Goal: Task Accomplishment & Management: Manage account settings

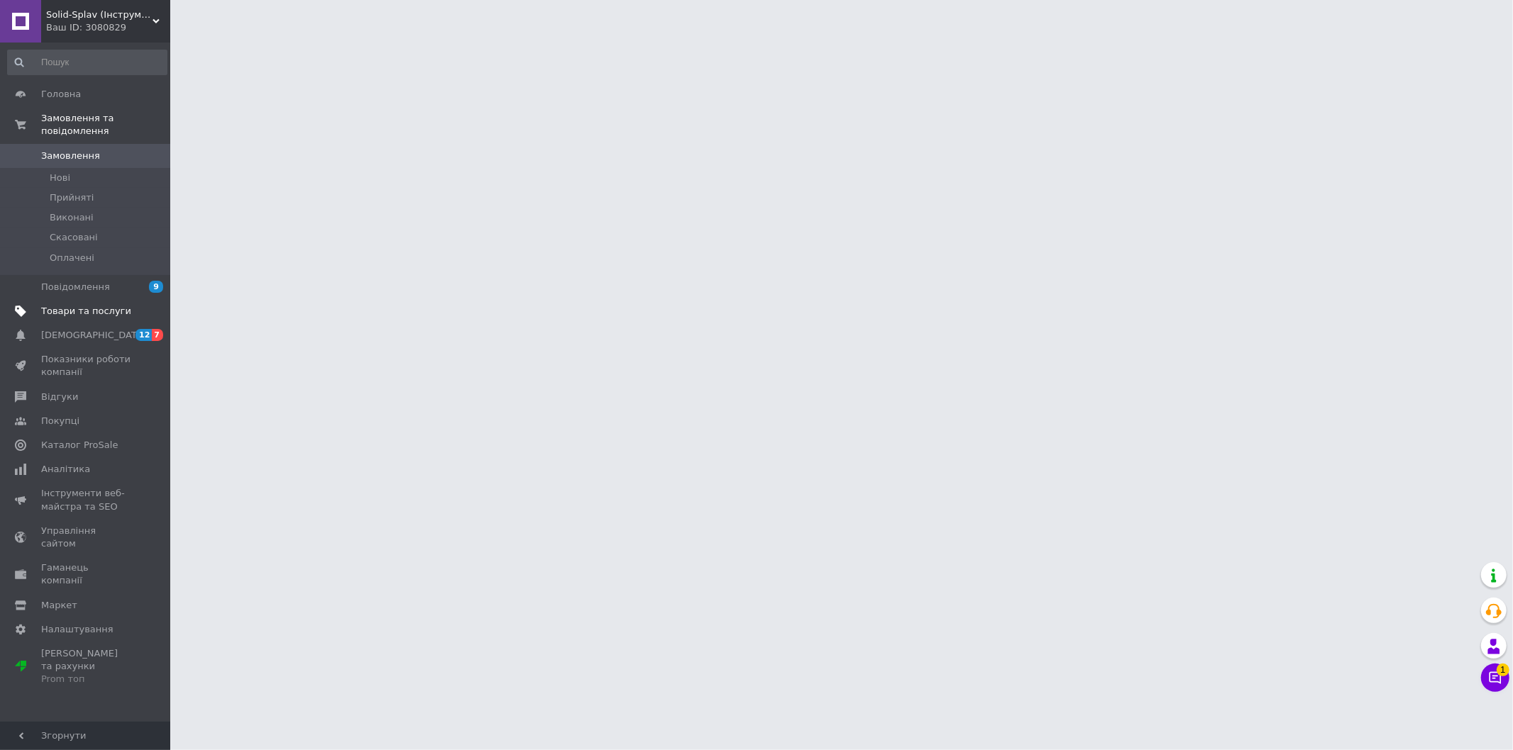
click at [74, 305] on span "Товари та послуги" at bounding box center [86, 311] width 90 height 13
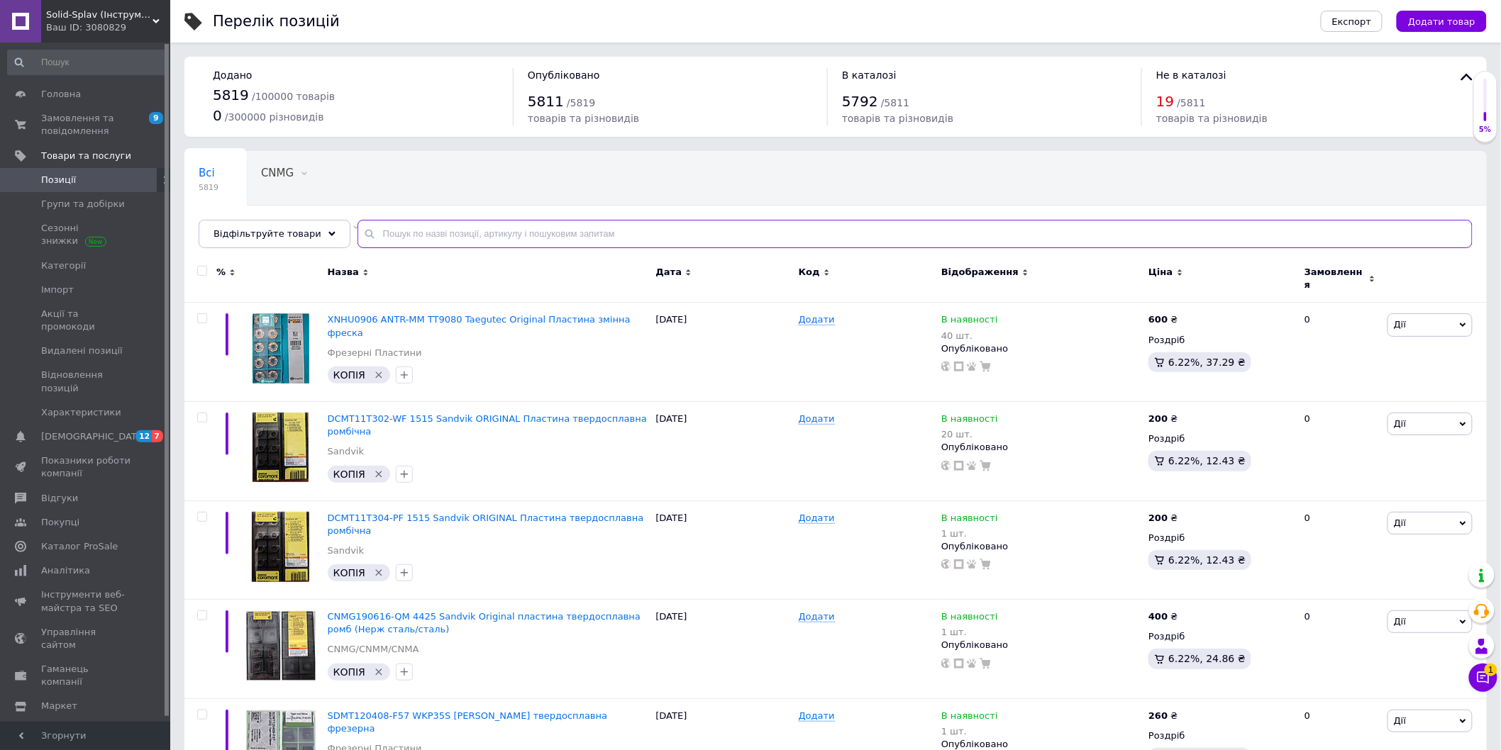
click at [429, 233] on input "text" at bounding box center [915, 234] width 1115 height 28
paste input "TCMT110204-OTM OC2025"
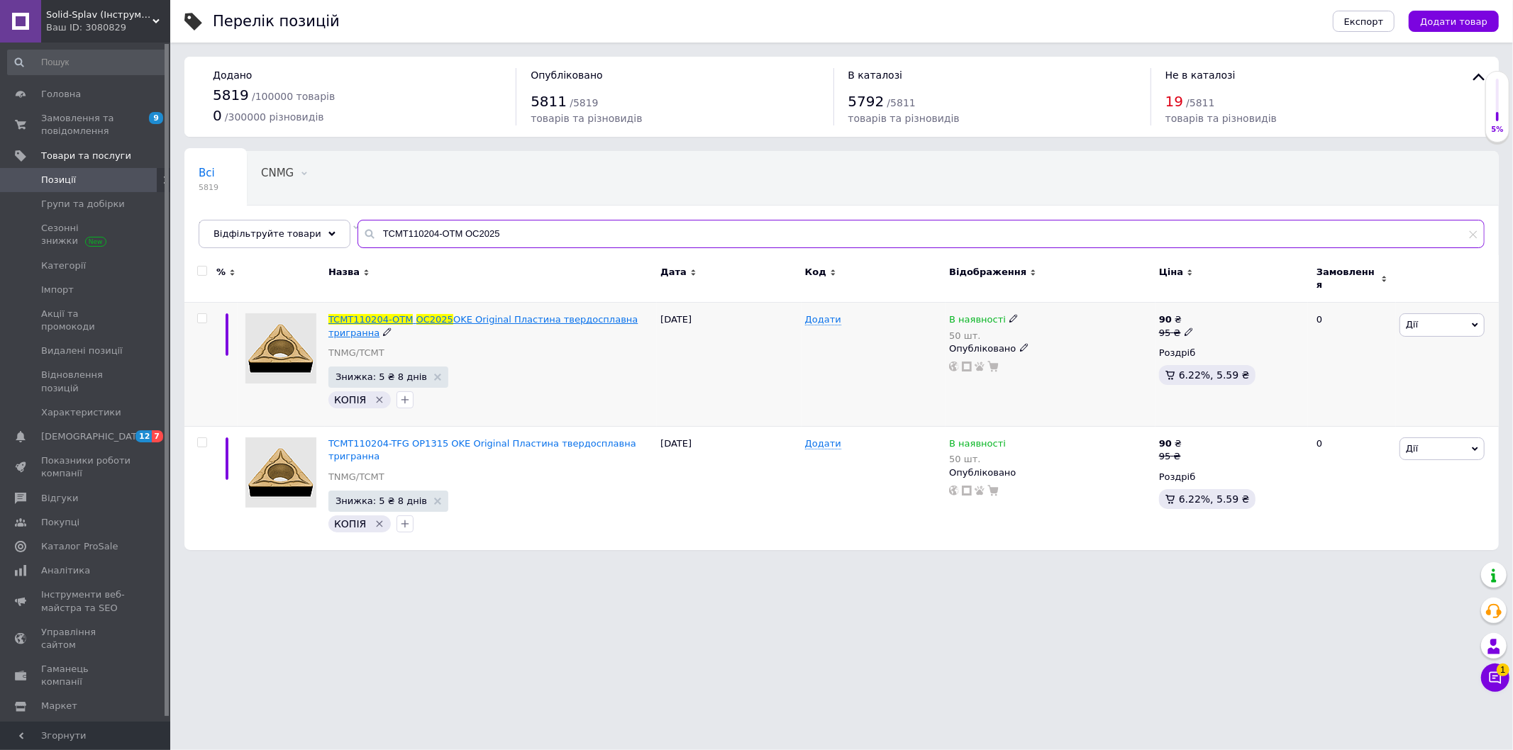
type input "TCMT110204-OTM OC2025"
click at [426, 314] on span "OC2025" at bounding box center [434, 319] width 37 height 11
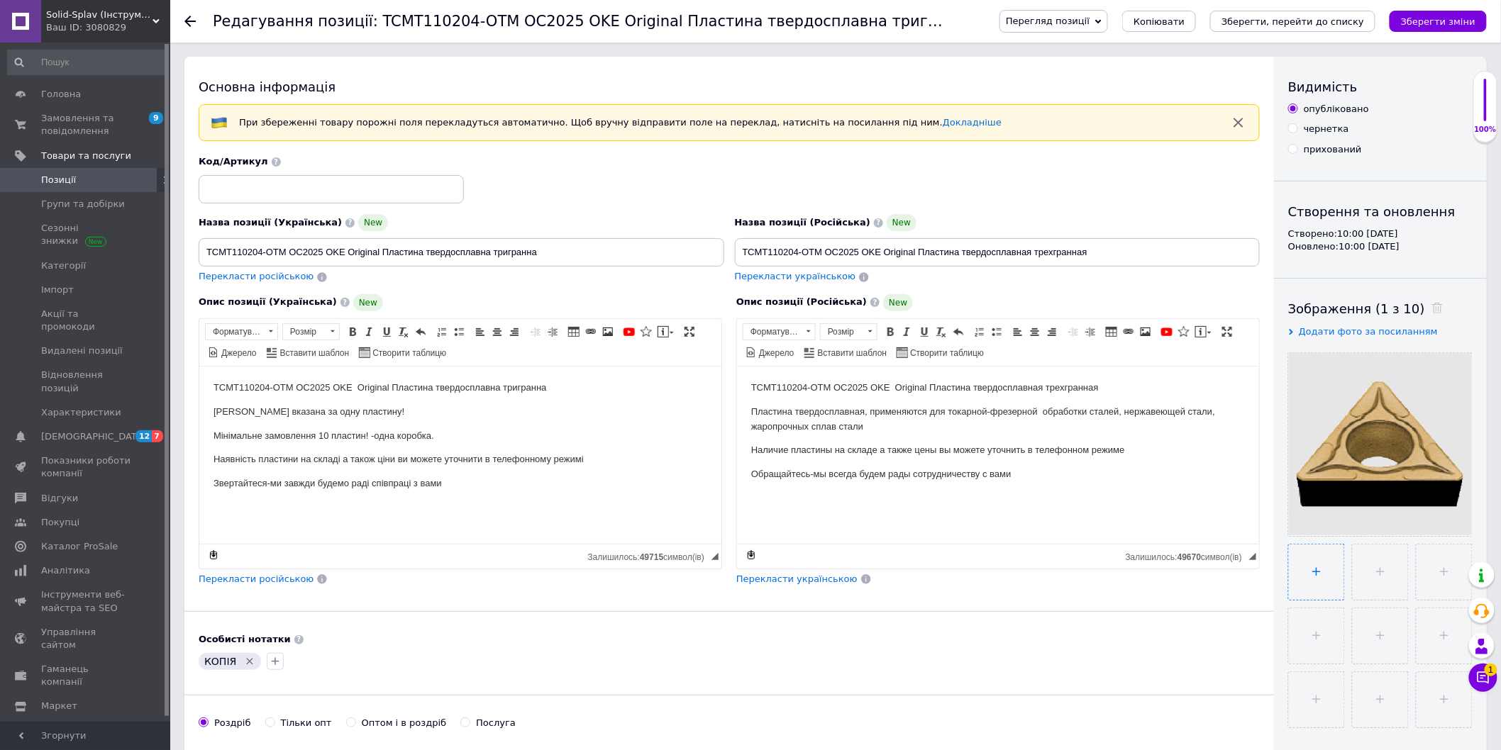
click at [1310, 585] on input "file" at bounding box center [1316, 572] width 55 height 55
type input "C:\fakepath\IMG_20251012_181155.jpg"
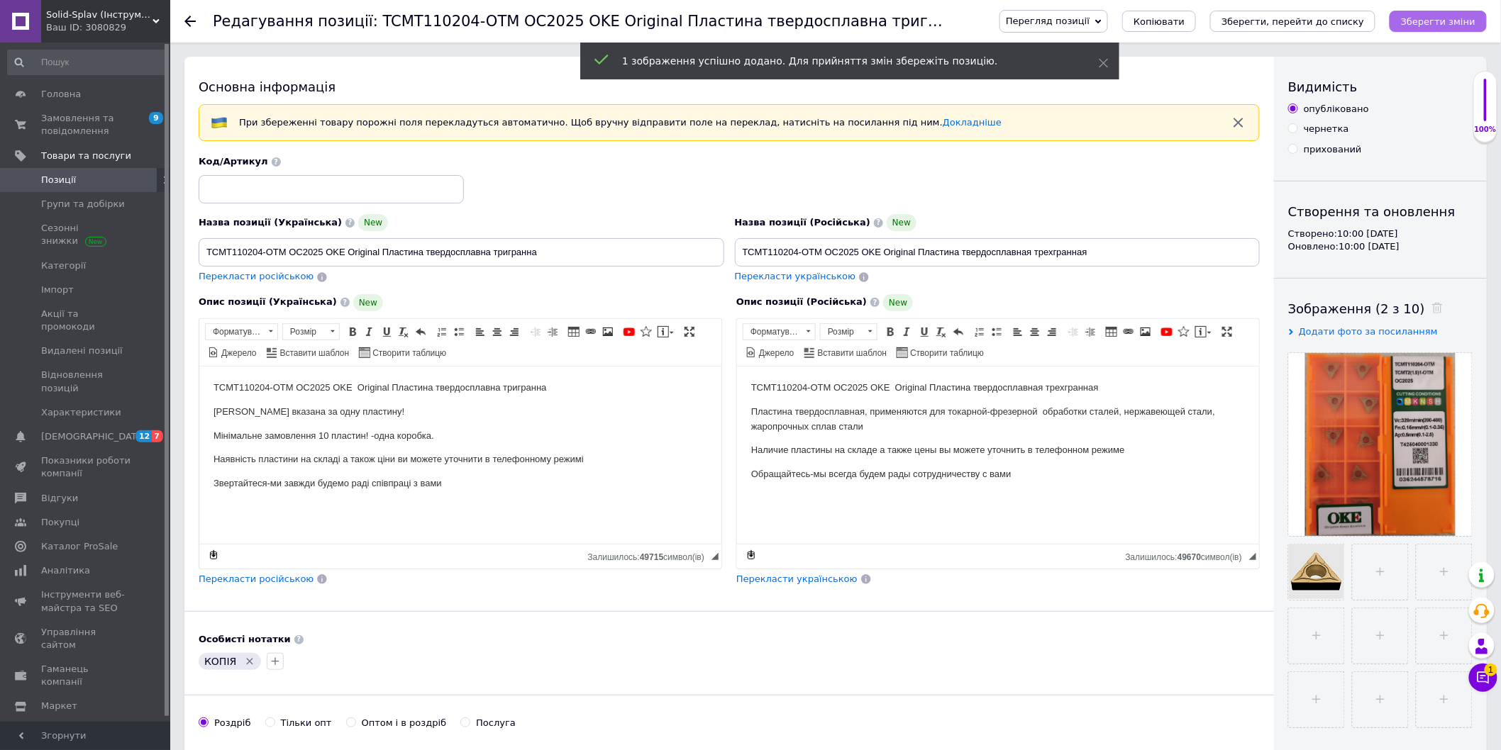
click at [1430, 16] on icon "Зберегти зміни" at bounding box center [1438, 21] width 74 height 11
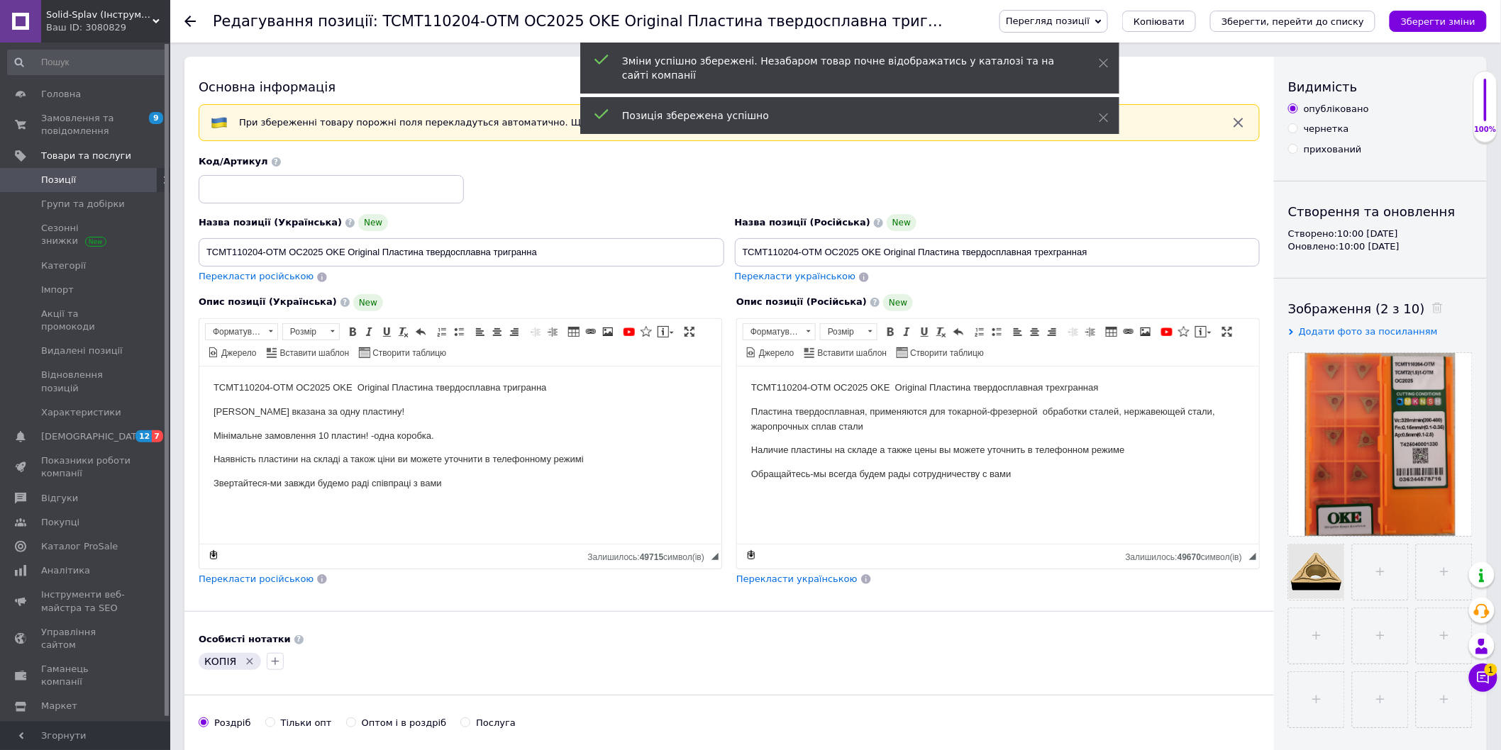
click at [189, 16] on use at bounding box center [189, 21] width 11 height 11
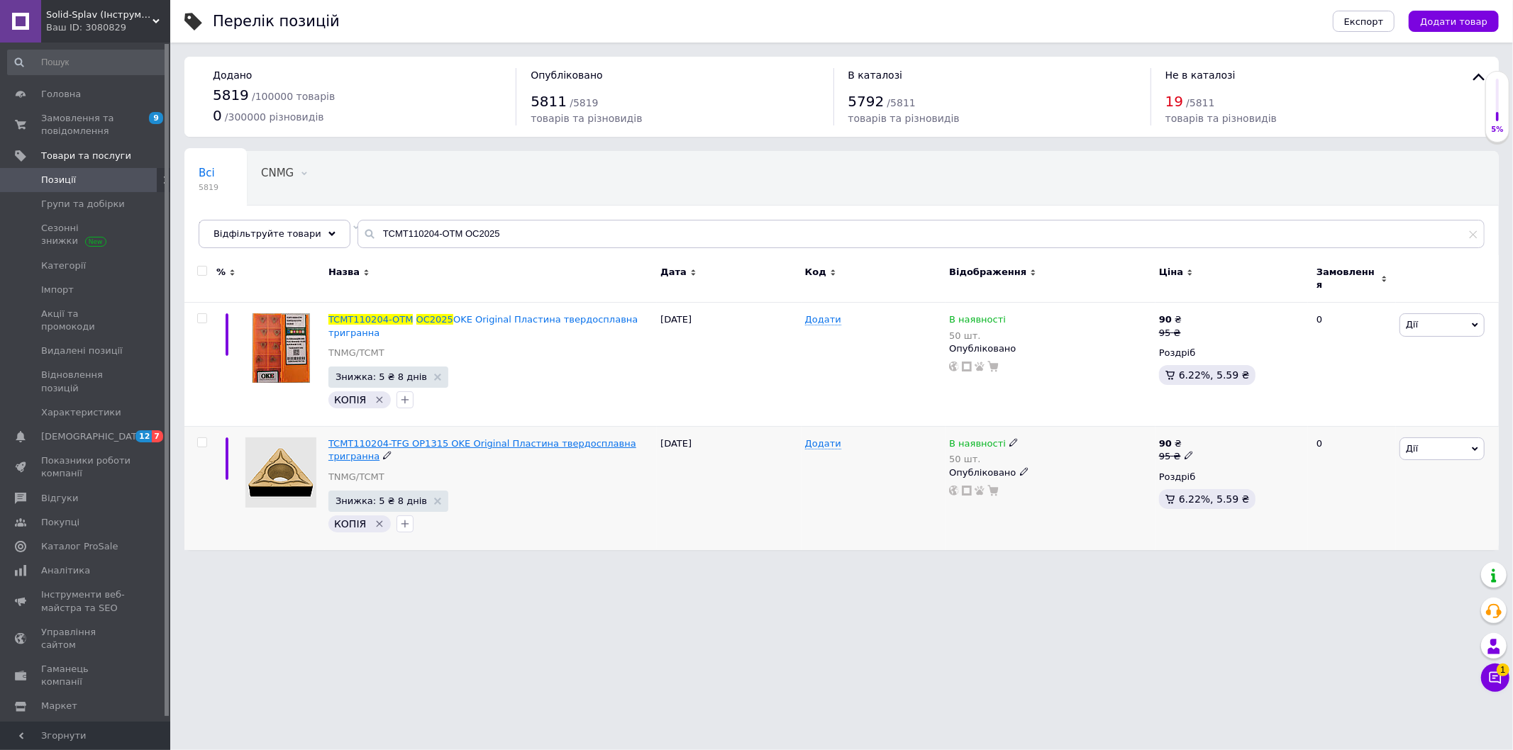
click at [450, 438] on span "TCMT110204-TFG OP1315 OKE Original Пластина твердосплавна тригранна" at bounding box center [482, 449] width 308 height 23
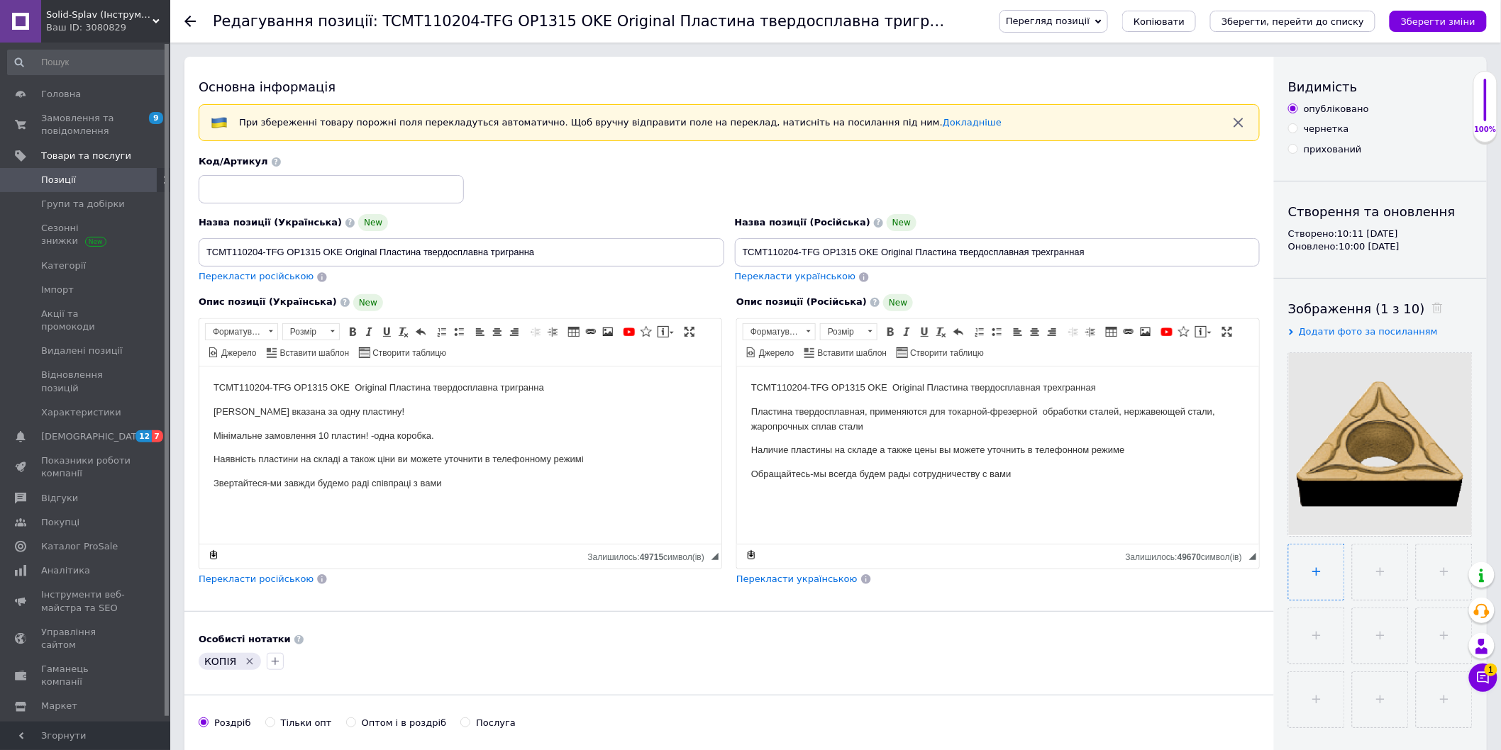
click at [1329, 552] on input "file" at bounding box center [1316, 572] width 55 height 55
click at [1312, 569] on input "file" at bounding box center [1316, 572] width 55 height 55
type input "C:\fakepath\IMG_20251012_181300.jpg"
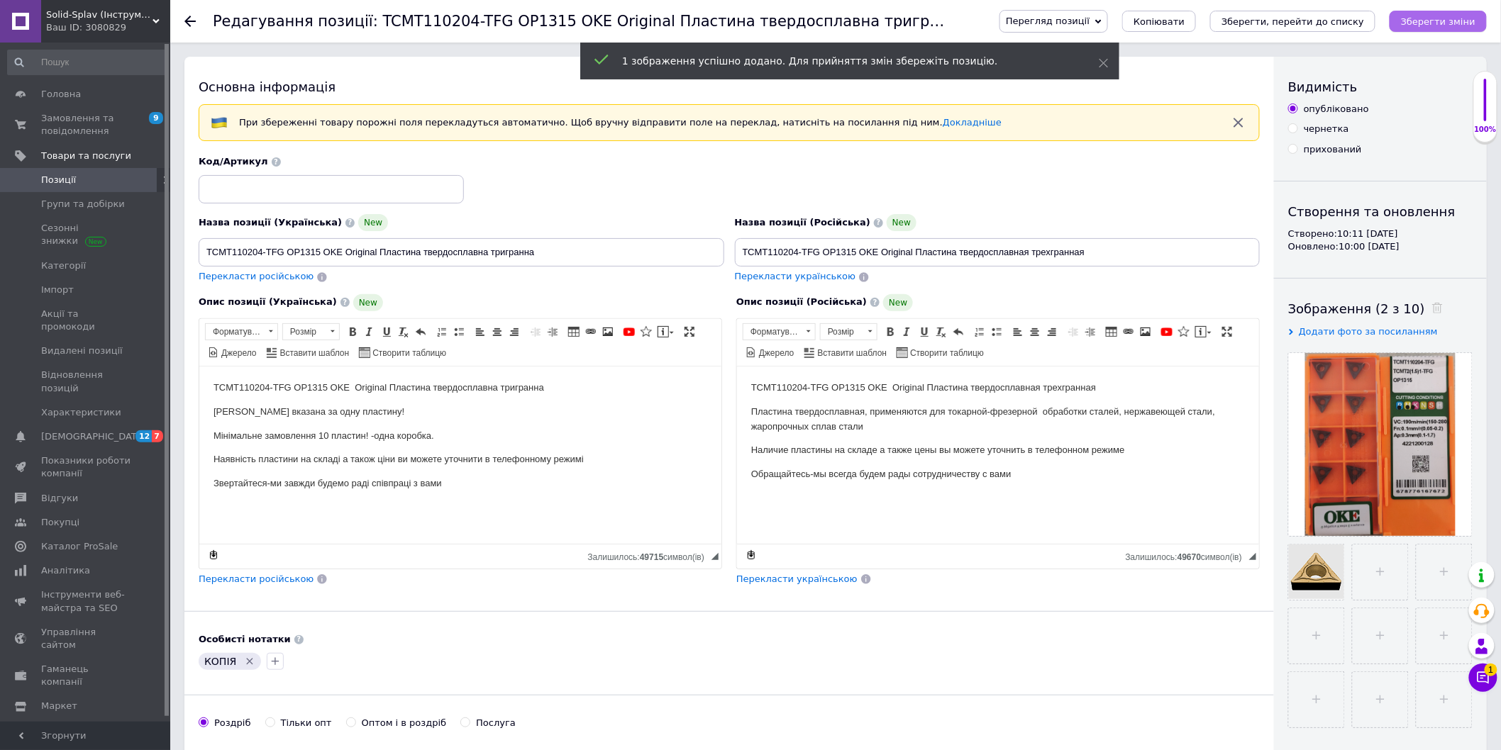
click at [1431, 22] on icon "Зберегти зміни" at bounding box center [1438, 21] width 74 height 11
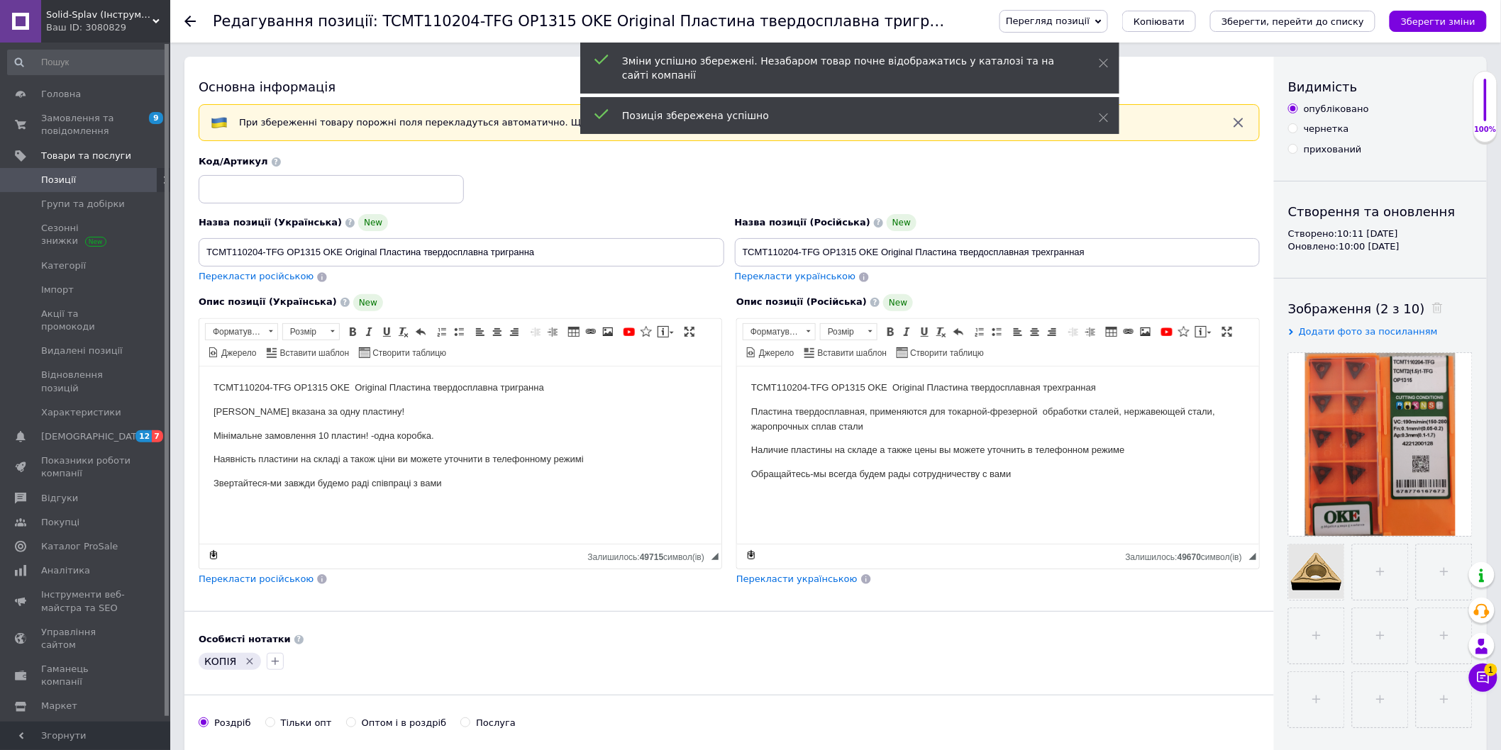
click at [185, 18] on icon at bounding box center [189, 21] width 11 height 11
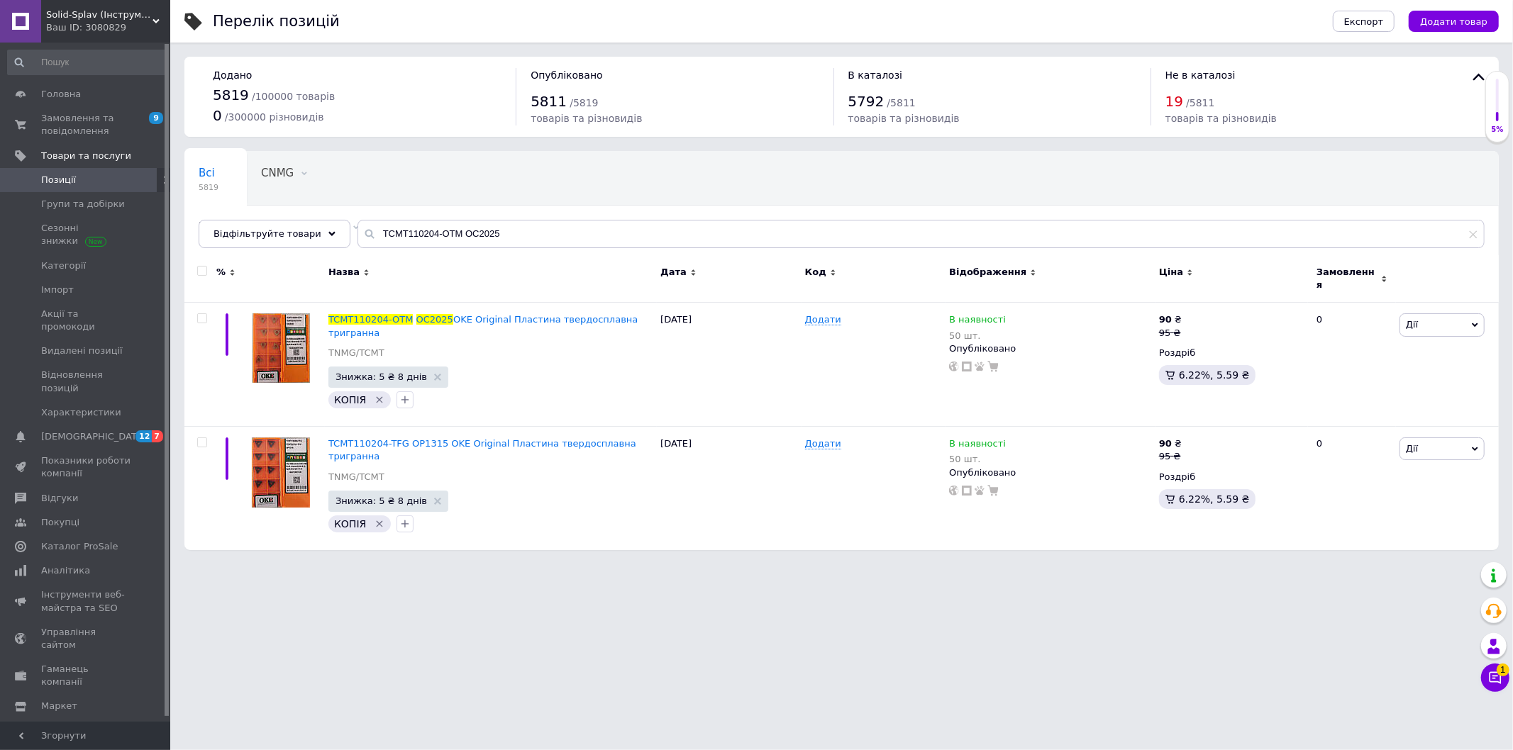
click at [378, 565] on html "Solid-Splav (Інструмент-Постачання) Ваш ID: 3080829 Сайт Solid-Splav (Інструмен…" at bounding box center [756, 282] width 1513 height 565
